Goal: Information Seeking & Learning: Find specific fact

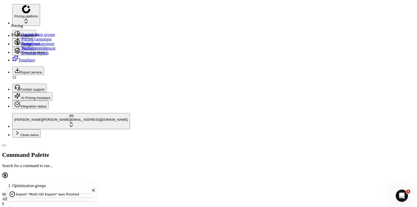
click at [15, 40] on circle at bounding box center [17, 42] width 5 height 5
click at [33, 40] on ul "Optimization groups Pricing campaigns Promo management Products" at bounding box center [33, 41] width 44 height 18
click at [34, 37] on link "Optimization groups" at bounding box center [38, 34] width 34 height 4
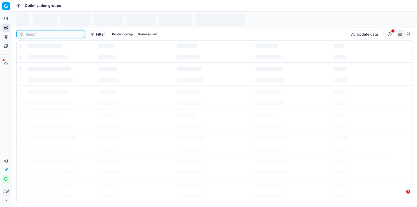
click at [29, 34] on input at bounding box center [54, 34] width 56 height 5
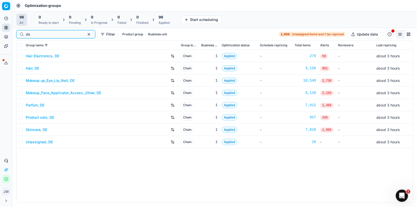
type input "de"
click at [42, 103] on link "Parfum, DE" at bounding box center [35, 105] width 19 height 5
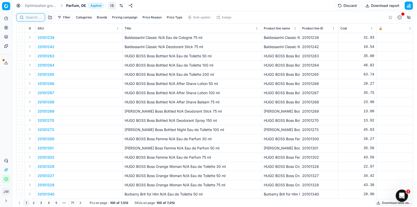
click at [28, 20] on input at bounding box center [34, 17] width 16 height 5
paste input "90001457-0002109"
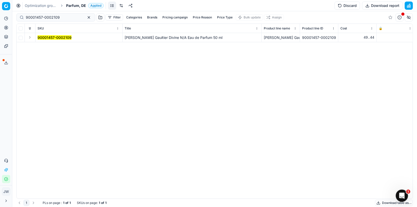
click at [30, 38] on button "Expand" at bounding box center [30, 37] width 6 height 6
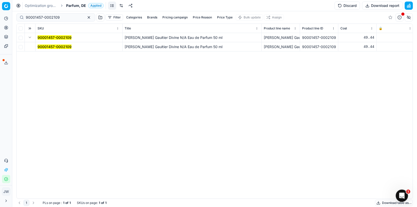
click at [44, 47] on mark "90001457-0002109" at bounding box center [55, 46] width 34 height 4
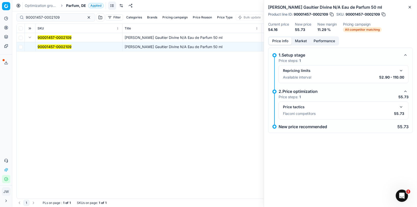
click at [401, 106] on button "button" at bounding box center [402, 107] width 6 height 6
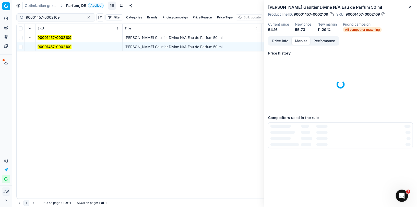
click at [303, 40] on button "Market" at bounding box center [301, 40] width 19 height 7
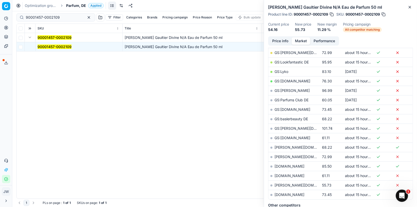
scroll to position [114, 0]
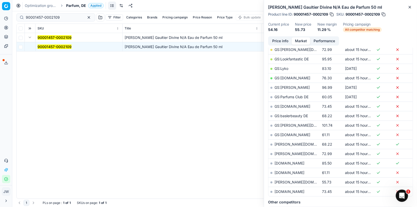
click at [282, 180] on link "[PERSON_NAME][DOMAIN_NAME]" at bounding box center [304, 182] width 59 height 4
click at [283, 41] on button "Price info" at bounding box center [280, 40] width 23 height 7
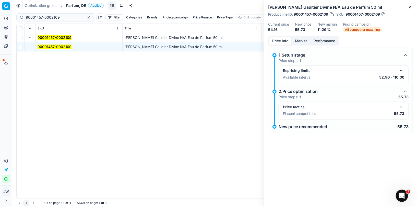
click at [400, 106] on button "button" at bounding box center [402, 107] width 6 height 6
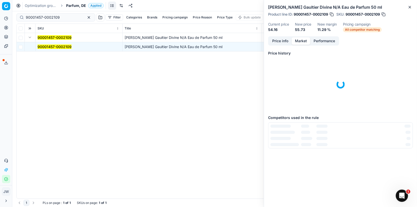
scroll to position [0, 0]
click at [302, 41] on button "Market" at bounding box center [301, 40] width 19 height 7
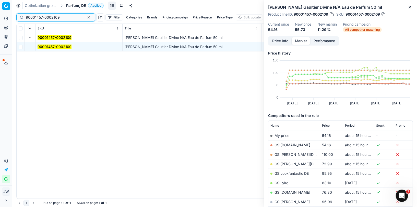
drag, startPoint x: 62, startPoint y: 17, endPoint x: 18, endPoint y: 11, distance: 44.4
click at [18, 11] on div "Optimization groups Parfum, DE Applied Discard Download report 90001457-0002109…" at bounding box center [214, 103] width 405 height 207
paste input "6610-0010040"
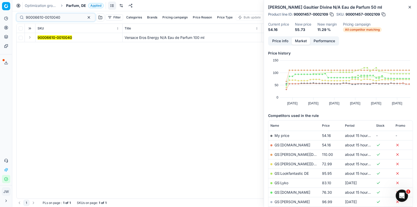
click at [30, 37] on button "Expand" at bounding box center [30, 37] width 6 height 6
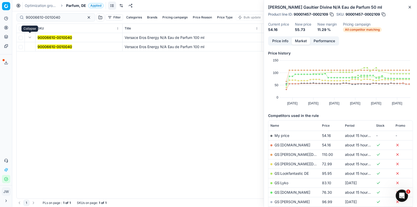
click at [41, 42] on td "90006610-0010040" at bounding box center [79, 46] width 87 height 9
click at [44, 46] on mark "90006610-0010040" at bounding box center [55, 46] width 35 height 4
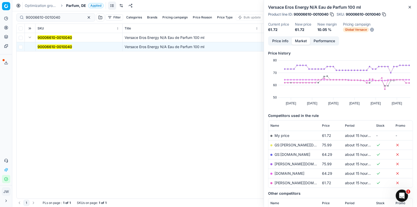
click at [285, 42] on button "Price info" at bounding box center [280, 40] width 23 height 7
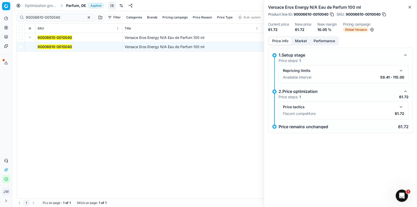
click at [401, 106] on button "button" at bounding box center [402, 107] width 6 height 6
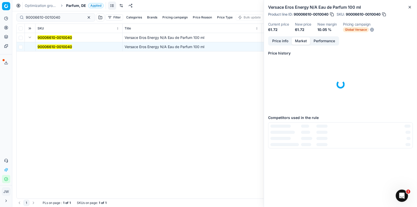
click at [306, 38] on button "Market" at bounding box center [301, 40] width 19 height 7
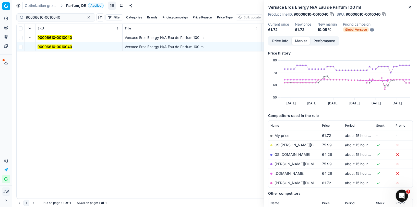
scroll to position [7, 0]
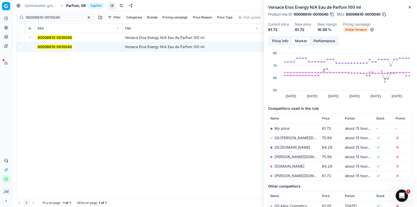
click at [288, 174] on link "[PERSON_NAME][DOMAIN_NAME]" at bounding box center [304, 175] width 59 height 4
drag, startPoint x: 63, startPoint y: 16, endPoint x: 31, endPoint y: 12, distance: 32.8
click at [31, 12] on div "90006610-0010040 Filter Categories Brands Pricing campaign Price Reason Price T…" at bounding box center [214, 17] width 397 height 12
paste input "20110058"
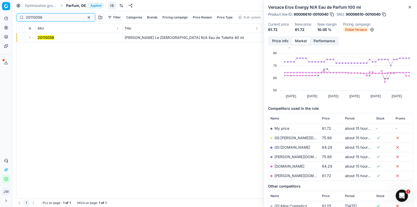
type input "20110058"
click at [30, 37] on button "Expand" at bounding box center [30, 37] width 6 height 6
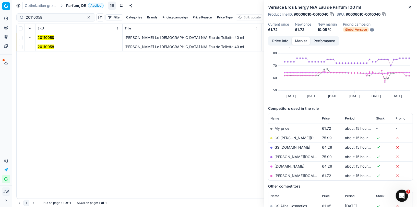
click at [42, 46] on mark "20110058" at bounding box center [46, 46] width 17 height 4
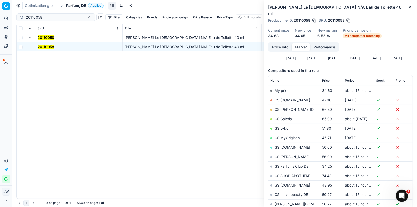
scroll to position [40, 0]
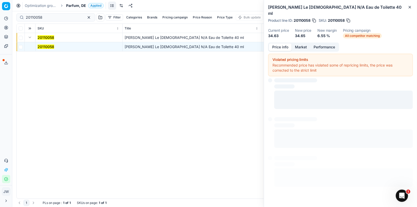
click at [279, 43] on button "Price info" at bounding box center [280, 46] width 23 height 7
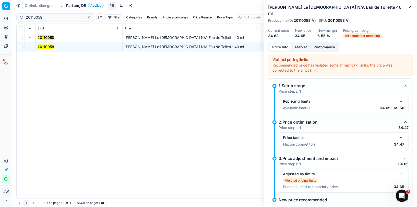
click at [401, 171] on button "button" at bounding box center [402, 174] width 6 height 6
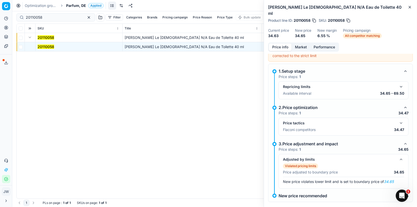
click at [402, 120] on button "button" at bounding box center [402, 123] width 6 height 6
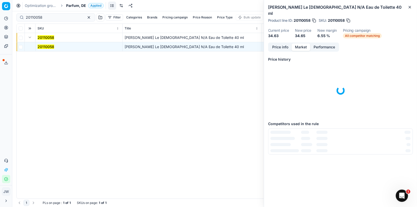
scroll to position [0, 0]
click at [301, 43] on button "Market" at bounding box center [301, 46] width 19 height 7
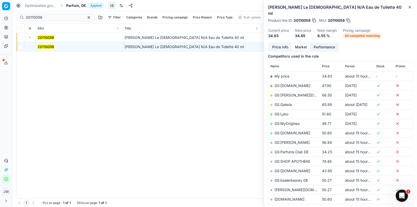
scroll to position [133, 0]
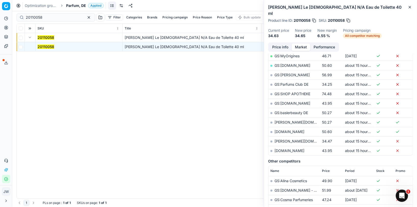
click at [282, 139] on link "[PERSON_NAME][DOMAIN_NAME]" at bounding box center [304, 141] width 59 height 4
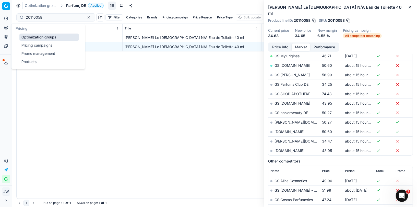
click at [30, 35] on link "Optimization groups" at bounding box center [49, 36] width 60 height 7
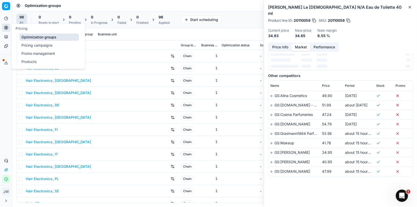
scroll to position [77, 0]
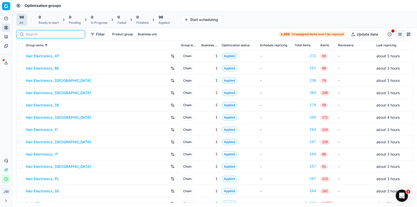
click at [36, 34] on input at bounding box center [54, 34] width 56 height 5
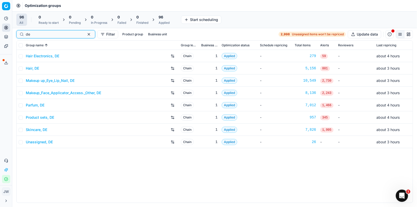
type input "de"
click at [39, 129] on link "Skincare, DE" at bounding box center [36, 129] width 21 height 5
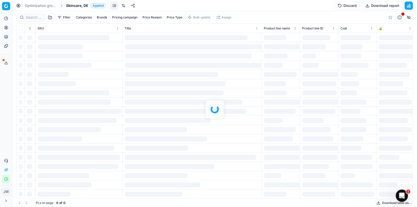
click at [33, 17] on div at bounding box center [214, 109] width 405 height 196
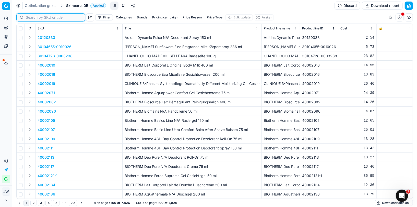
click at [33, 17] on input at bounding box center [54, 17] width 56 height 5
paste input "80048960-250"
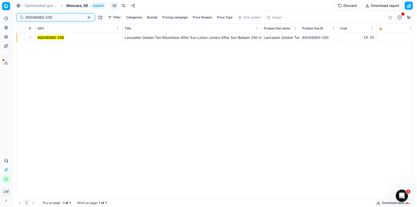
type input "80048960-250"
click at [30, 37] on button "Expand" at bounding box center [30, 37] width 6 height 6
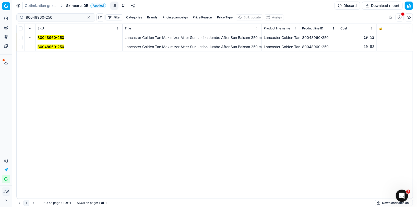
click at [40, 42] on td "80048960-250" at bounding box center [79, 46] width 87 height 9
click at [43, 48] on mark "80048960-250" at bounding box center [51, 46] width 27 height 4
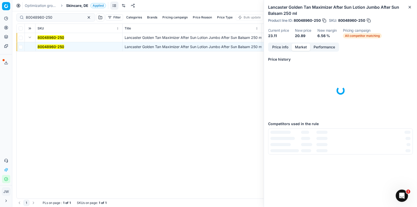
click at [301, 50] on button "Market" at bounding box center [301, 46] width 19 height 7
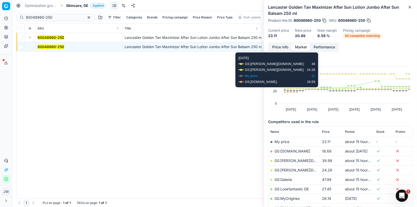
click at [287, 52] on div "Price info Market Performance Price history Created with Highcharts 12.3.0 [DAT…" at bounding box center [340, 124] width 153 height 164
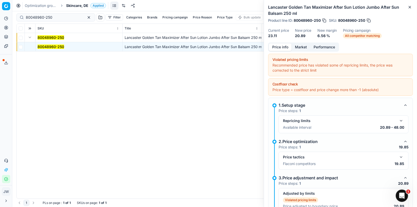
click at [286, 48] on button "Price info" at bounding box center [280, 46] width 23 height 7
click at [406, 141] on button "button" at bounding box center [406, 141] width 6 height 6
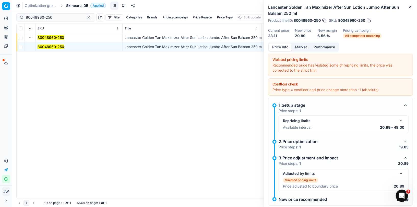
click at [406, 141] on button "button" at bounding box center [406, 141] width 6 height 6
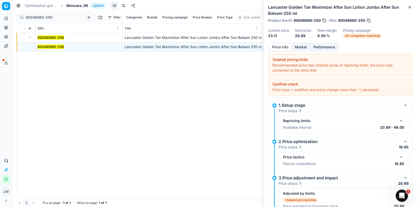
scroll to position [29, 0]
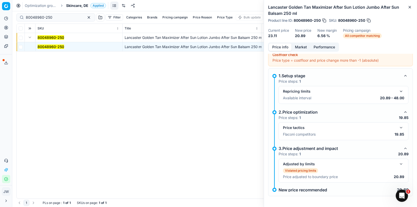
click at [401, 128] on button "button" at bounding box center [402, 127] width 6 height 6
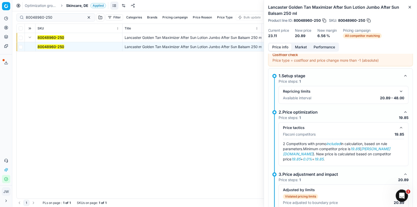
click at [299, 49] on button "Market" at bounding box center [301, 46] width 19 height 7
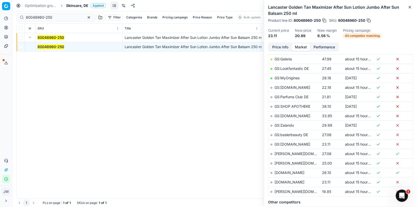
scroll to position [121, 0]
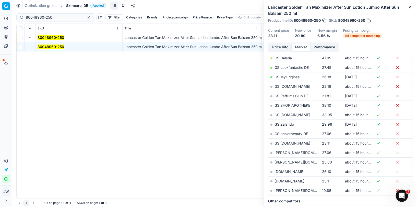
click at [285, 188] on link "[PERSON_NAME][DOMAIN_NAME]" at bounding box center [304, 190] width 59 height 4
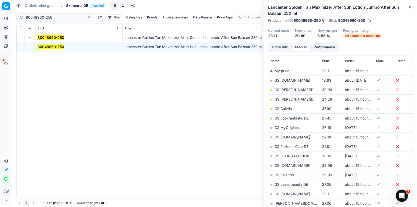
scroll to position [67, 0]
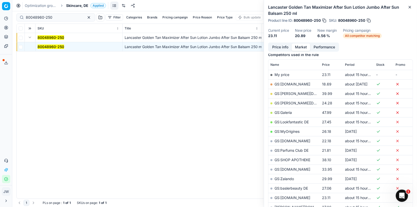
click at [283, 83] on link "GS:[DOMAIN_NAME]" at bounding box center [293, 84] width 36 height 4
click at [283, 47] on button "Price info" at bounding box center [280, 46] width 23 height 7
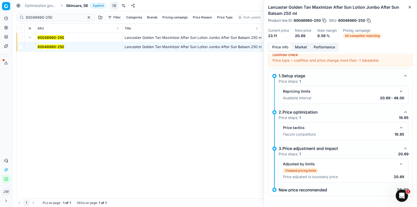
click at [325, 20] on button "button" at bounding box center [324, 20] width 5 height 5
click at [326, 21] on button "button" at bounding box center [324, 20] width 5 height 5
click at [300, 48] on button "Market" at bounding box center [301, 46] width 19 height 7
